Goal: Check status: Check status

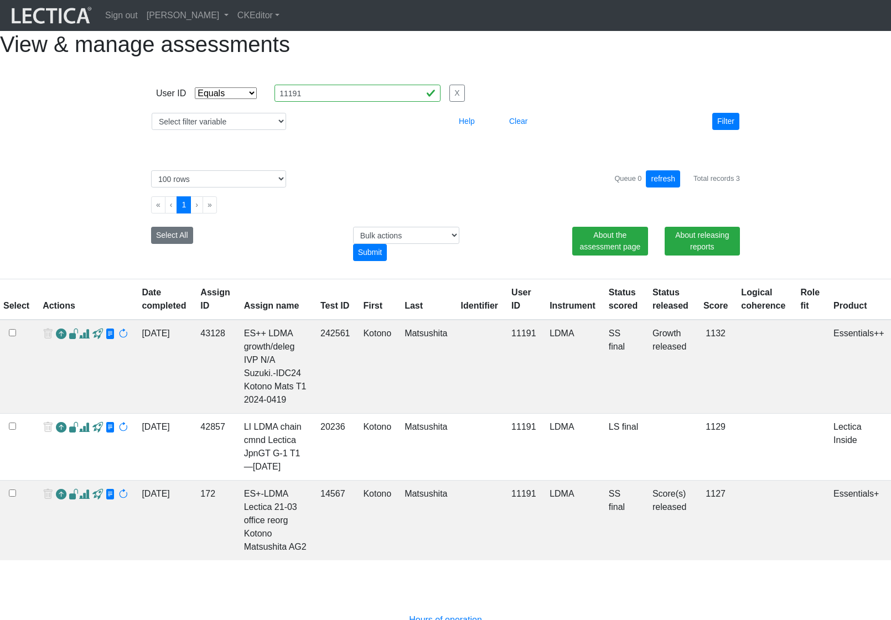
select select "equal"
select select "100"
click at [106, 340] on span at bounding box center [110, 335] width 11 height 12
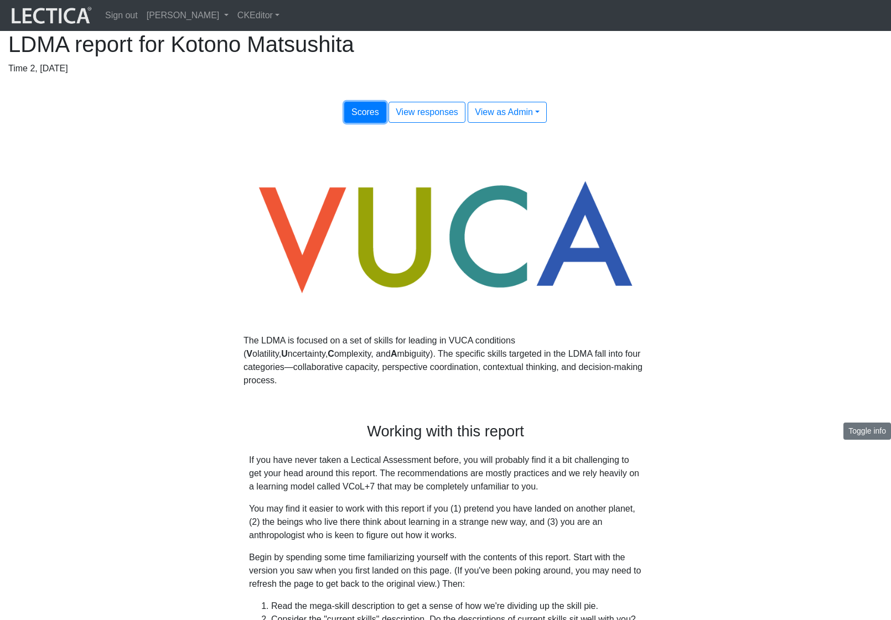
click at [351, 123] on button "Scores" at bounding box center [365, 112] width 42 height 21
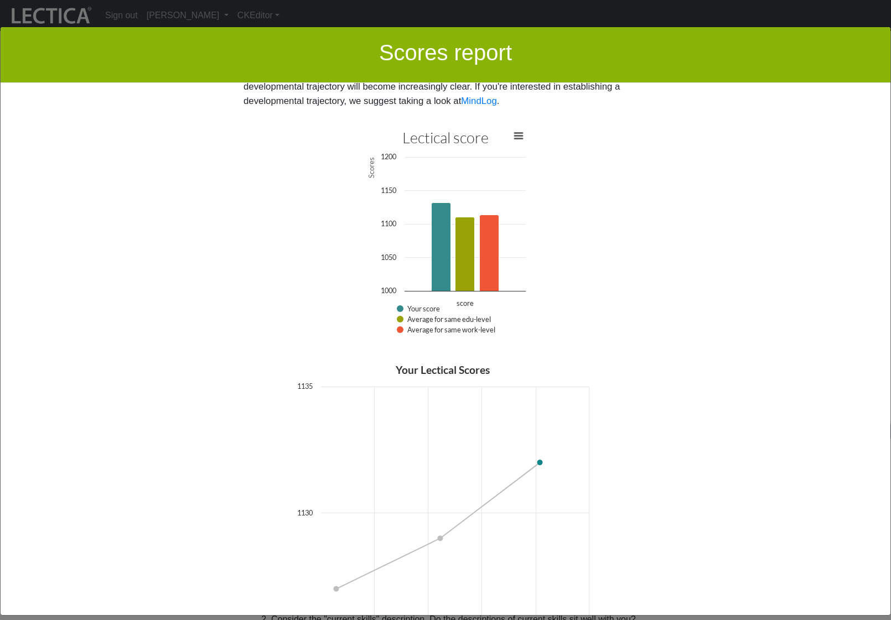
scroll to position [2619, 0]
